Goal: Communication & Community: Answer question/provide support

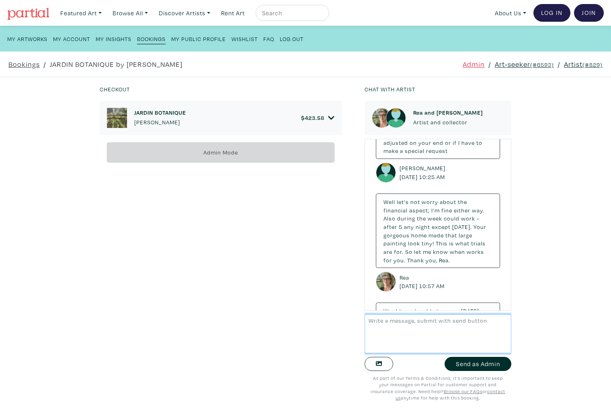
scroll to position [1171, 0]
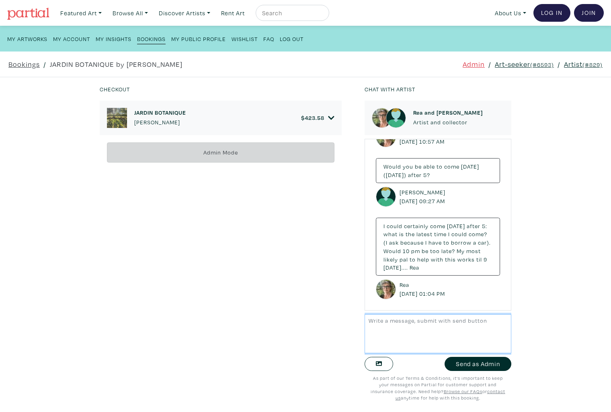
drag, startPoint x: 407, startPoint y: 340, endPoint x: 413, endPoint y: 340, distance: 6.0
click at [407, 340] on textarea at bounding box center [438, 333] width 147 height 39
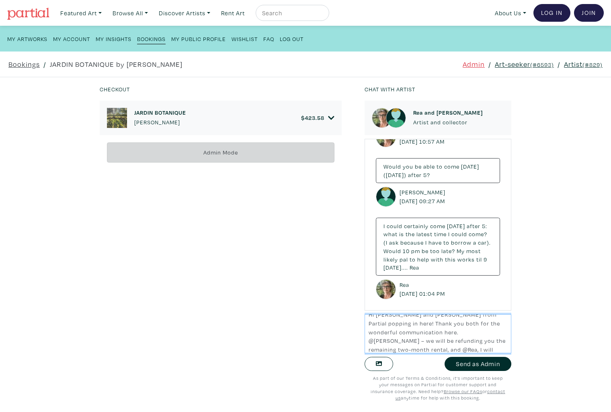
click at [381, 350] on textarea "Hi Ashley and Rea, Tammy from Partial popping in here! Thank you both for the w…" at bounding box center [438, 333] width 147 height 39
type textarea "Hi Ashley and Rea, Tammy from Partial popping in here! Thank you both for the w…"
click at [484, 367] on button "Send as Admin" at bounding box center [478, 364] width 67 height 14
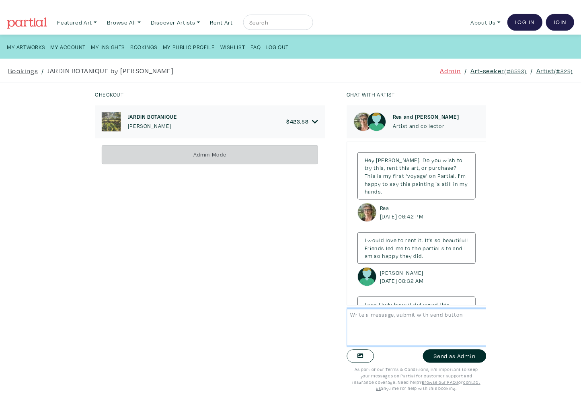
scroll to position [1322, 0]
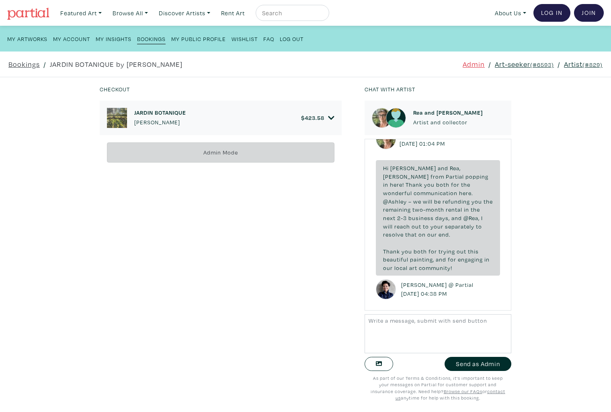
click at [311, 123] on div "JARDIN BOTANIQUE Rea Kelly $ 423.58" at bounding box center [220, 118] width 227 height 20
click at [315, 116] on span "423.58" at bounding box center [315, 118] width 20 height 8
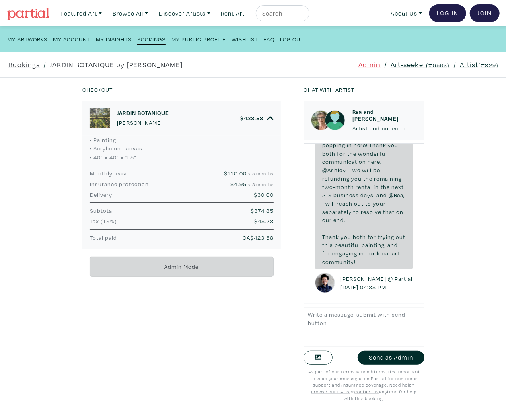
scroll to position [1641, 0]
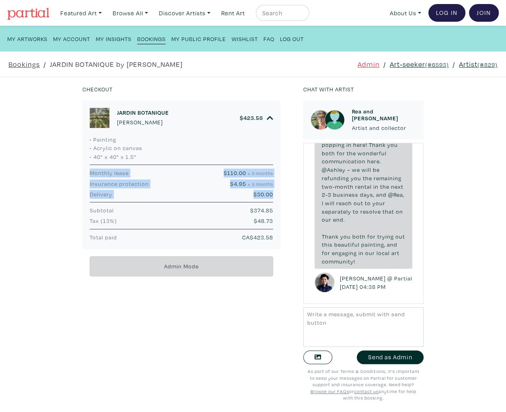
drag, startPoint x: 88, startPoint y: 171, endPoint x: 278, endPoint y: 194, distance: 190.8
click at [278, 194] on div "JARDIN BOTANIQUE Rea Kelly $ 423.58 • Painting • Acrylic on canvas • 40" x 40" …" at bounding box center [186, 251] width 209 height 301
copy div "Monthly lease $110.00 x 3 months Insurance protection $4.95 x 3 months Delivery…"
click at [463, 61] on link "Artist (#829)" at bounding box center [478, 64] width 39 height 11
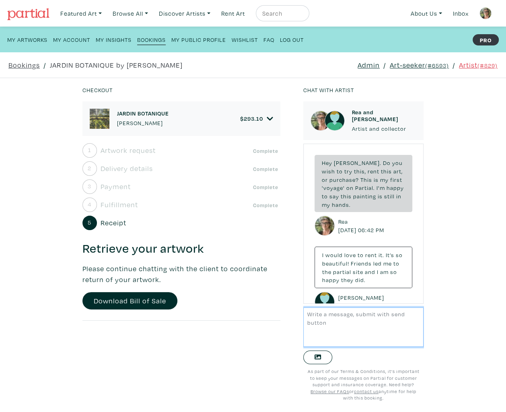
scroll to position [1688, 0]
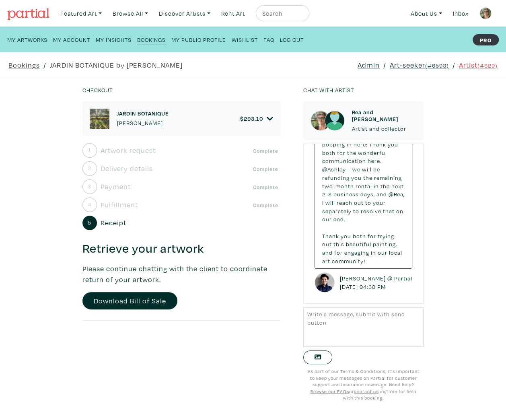
click at [259, 125] on div "JARDIN BOTANIQUE [PERSON_NAME] $ 293.10" at bounding box center [181, 119] width 183 height 20
click at [261, 123] on div "JARDIN BOTANIQUE [PERSON_NAME] $ 293.10" at bounding box center [181, 119] width 183 height 20
click at [267, 118] on icon at bounding box center [270, 118] width 6 height 7
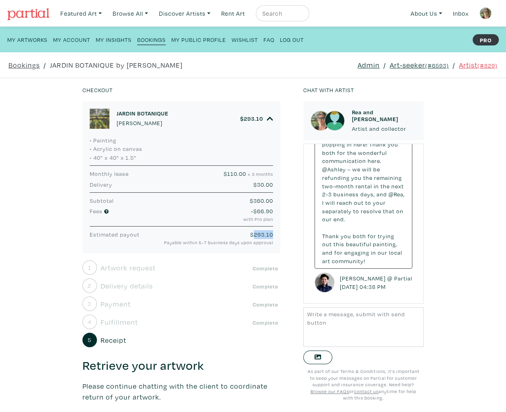
drag, startPoint x: 243, startPoint y: 233, endPoint x: 261, endPoint y: 234, distance: 18.1
click at [262, 234] on div "$ 293.10 Payable within 5-7 business days upon approval" at bounding box center [214, 238] width 130 height 16
click at [257, 235] on span "293.10" at bounding box center [263, 235] width 19 height 8
drag, startPoint x: 234, startPoint y: 173, endPoint x: 204, endPoint y: 175, distance: 30.2
click at [204, 175] on div "$110.00 x 3 months" at bounding box center [214, 173] width 130 height 9
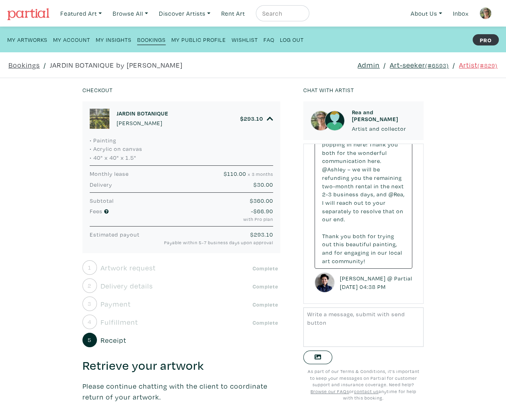
click at [364, 259] on span "community!" at bounding box center [348, 261] width 33 height 8
